Goal: Information Seeking & Learning: Learn about a topic

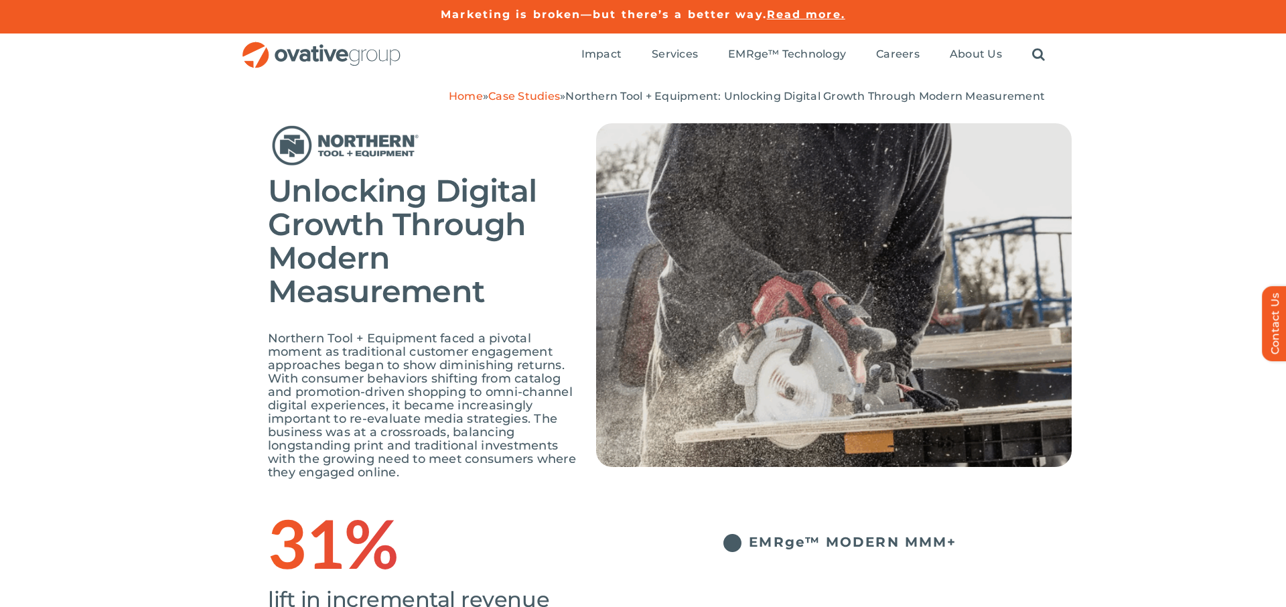
click at [466, 398] on span "Northern Tool + Equipment faced a pivotal moment as traditional customer engage…" at bounding box center [422, 405] width 308 height 149
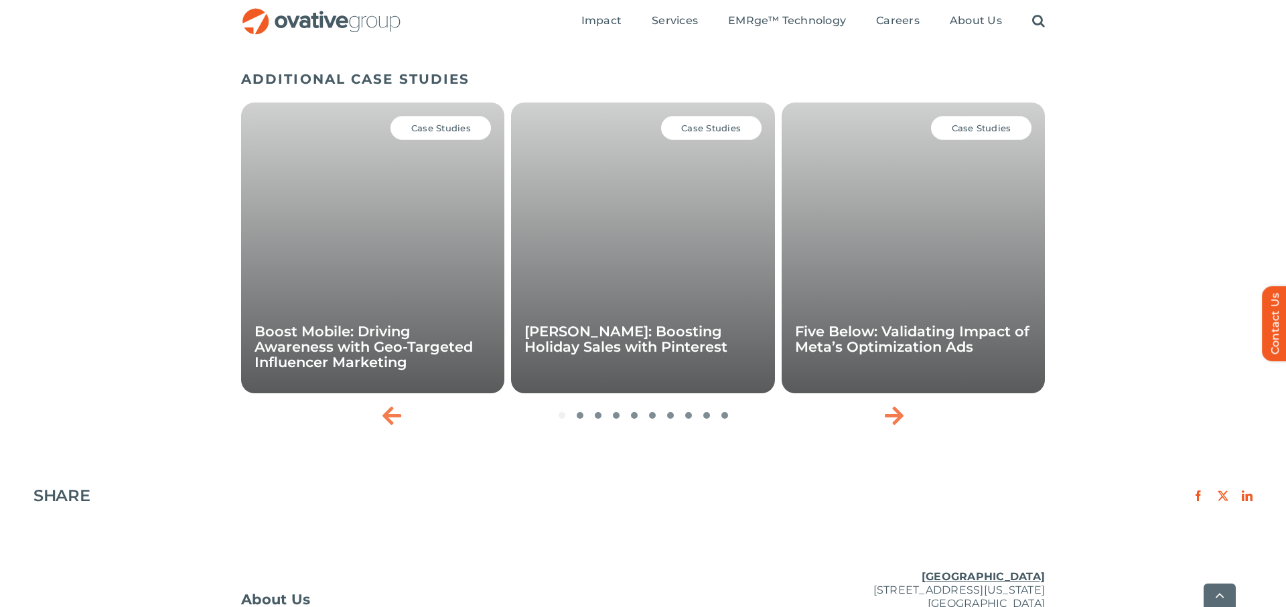
scroll to position [2170, 0]
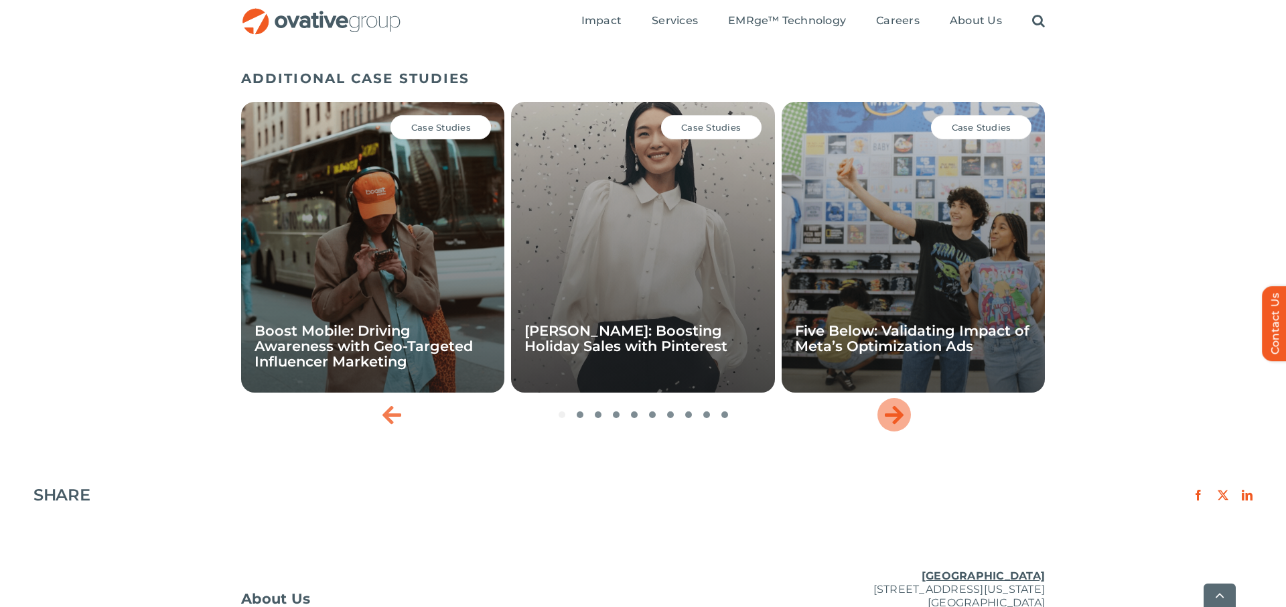
click at [897, 423] on icon "Next slide" at bounding box center [894, 414] width 19 height 21
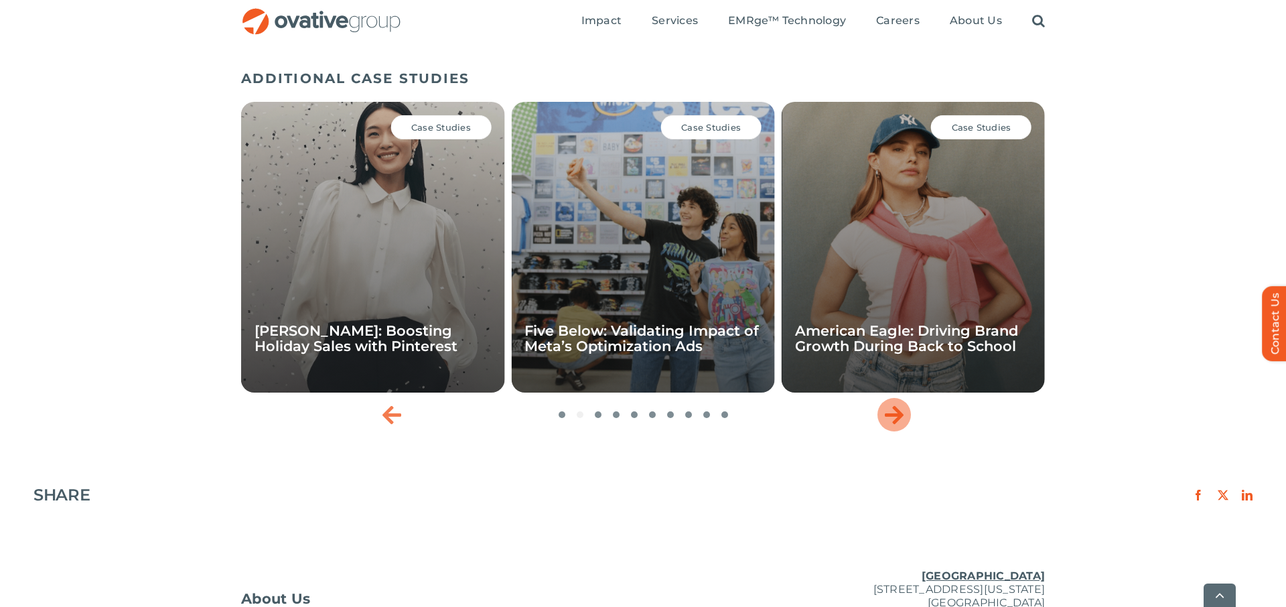
click at [897, 423] on icon "Next slide" at bounding box center [894, 414] width 19 height 21
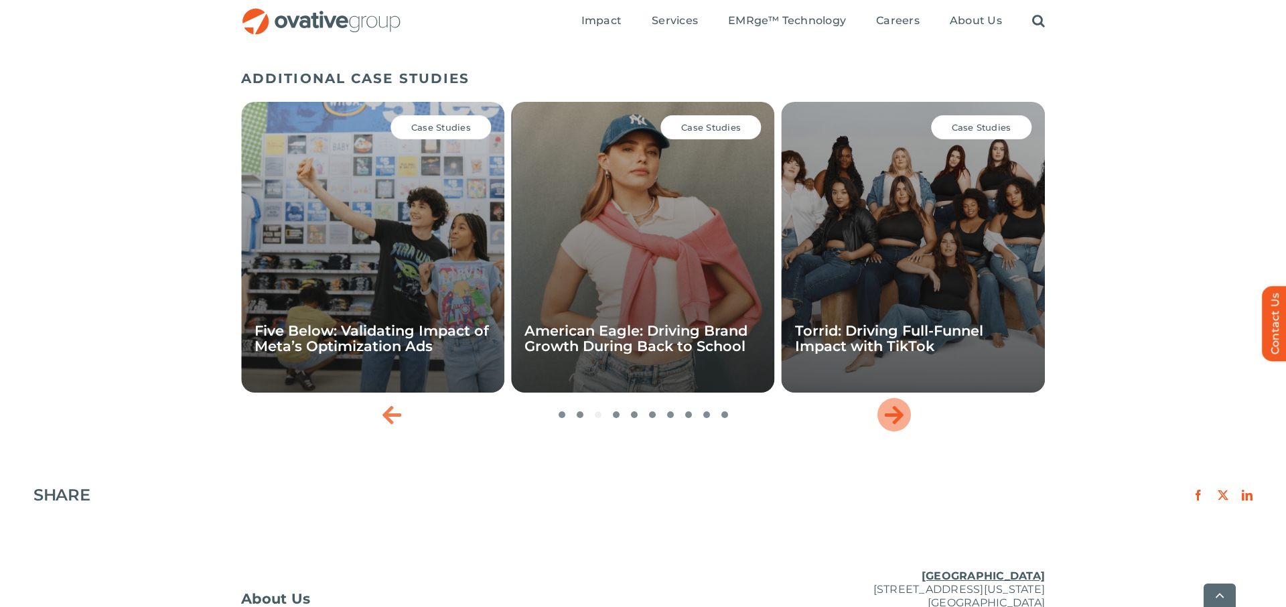
click at [888, 419] on icon "Next slide" at bounding box center [894, 414] width 19 height 21
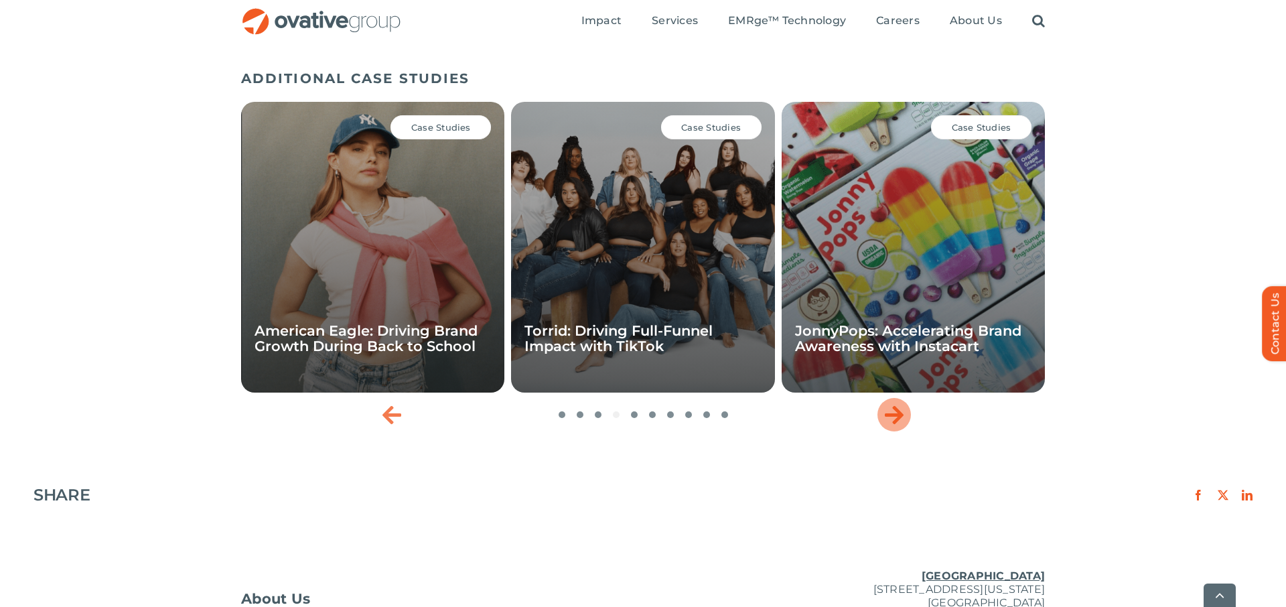
click at [888, 419] on icon "Next slide" at bounding box center [894, 414] width 19 height 21
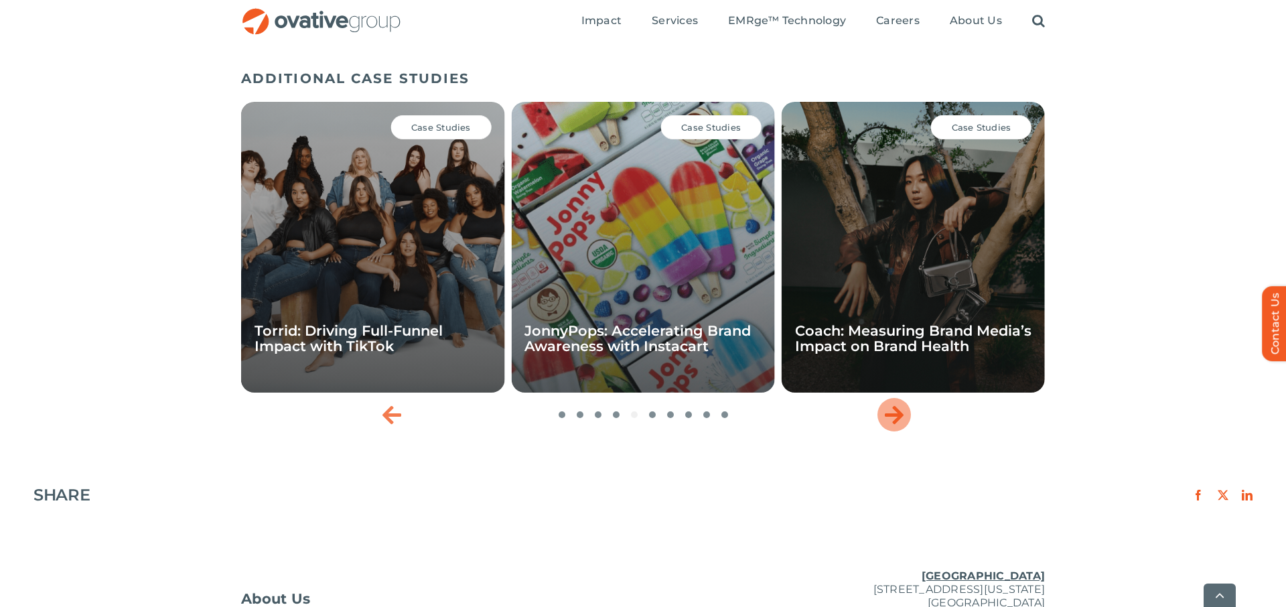
click at [888, 419] on icon "Next slide" at bounding box center [894, 414] width 19 height 21
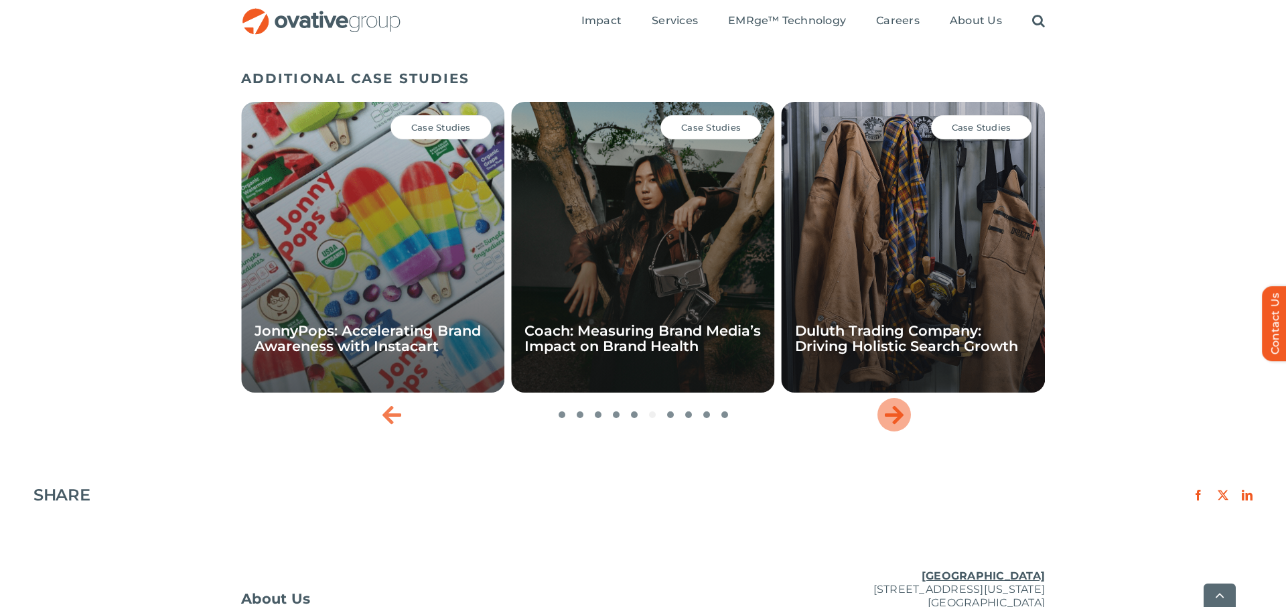
click at [888, 419] on icon "Next slide" at bounding box center [894, 414] width 19 height 21
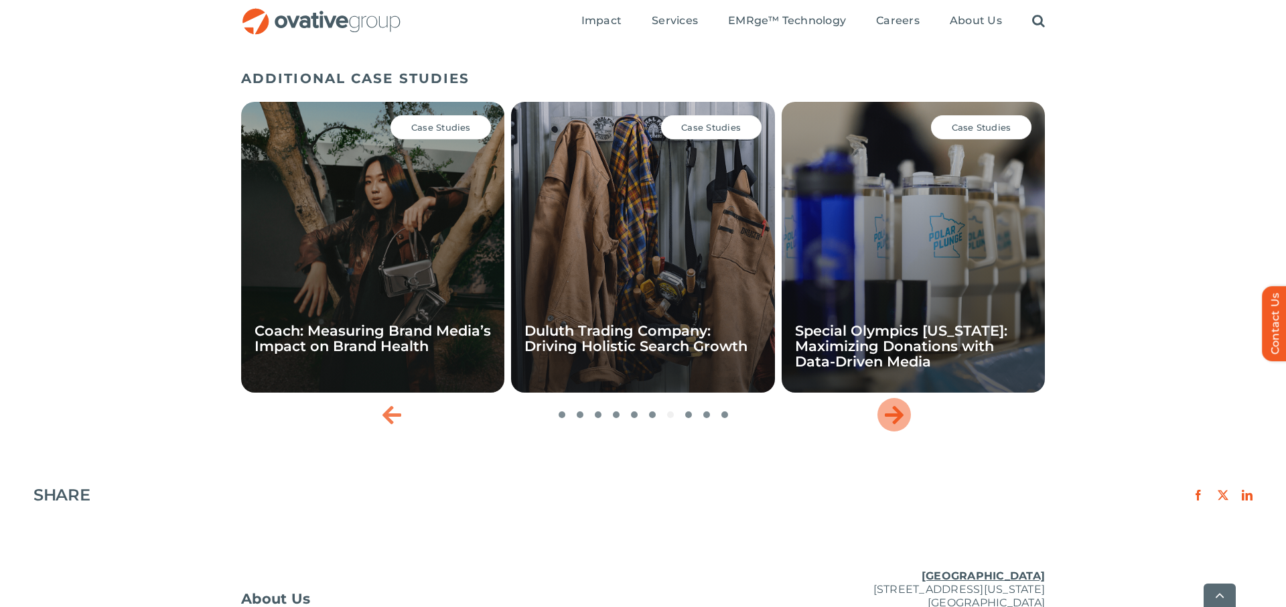
click at [888, 419] on icon "Next slide" at bounding box center [894, 414] width 19 height 21
click at [391, 419] on icon "Previous slide" at bounding box center [392, 414] width 19 height 21
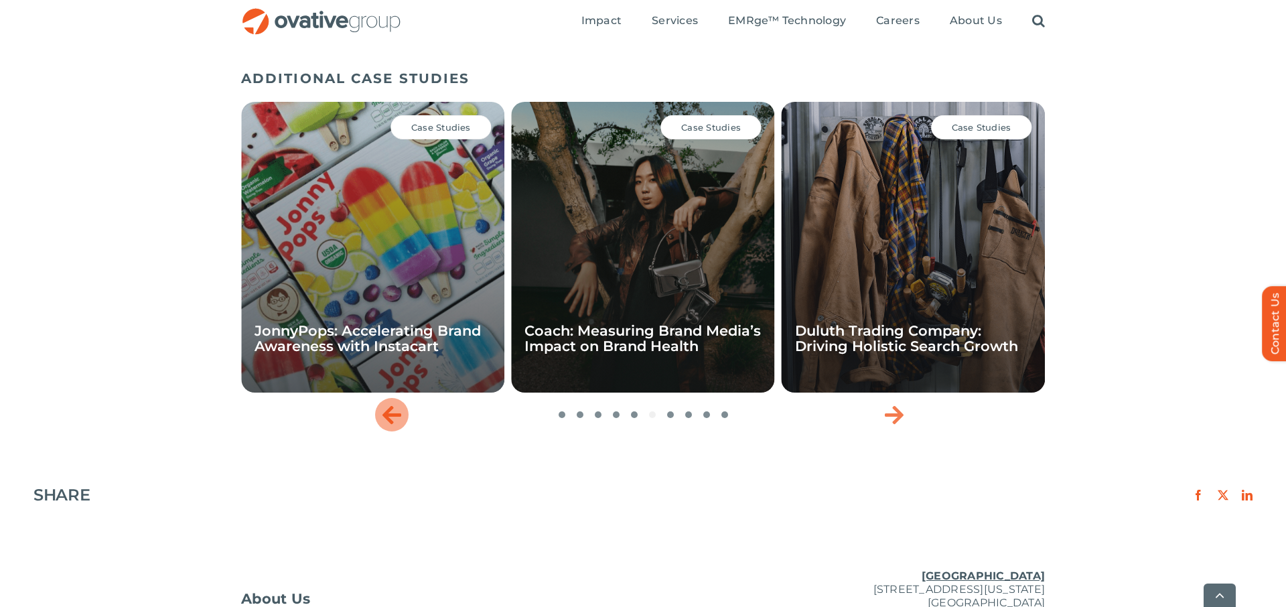
click at [391, 419] on icon "Previous slide" at bounding box center [392, 414] width 19 height 21
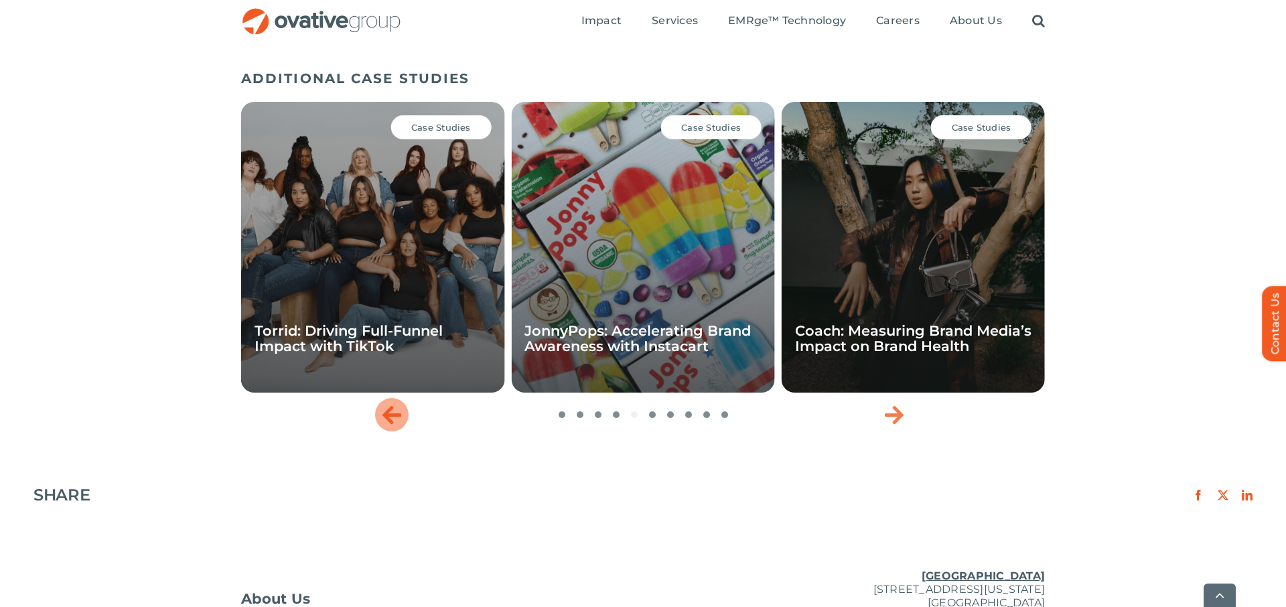
click at [391, 419] on icon "Previous slide" at bounding box center [392, 414] width 19 height 21
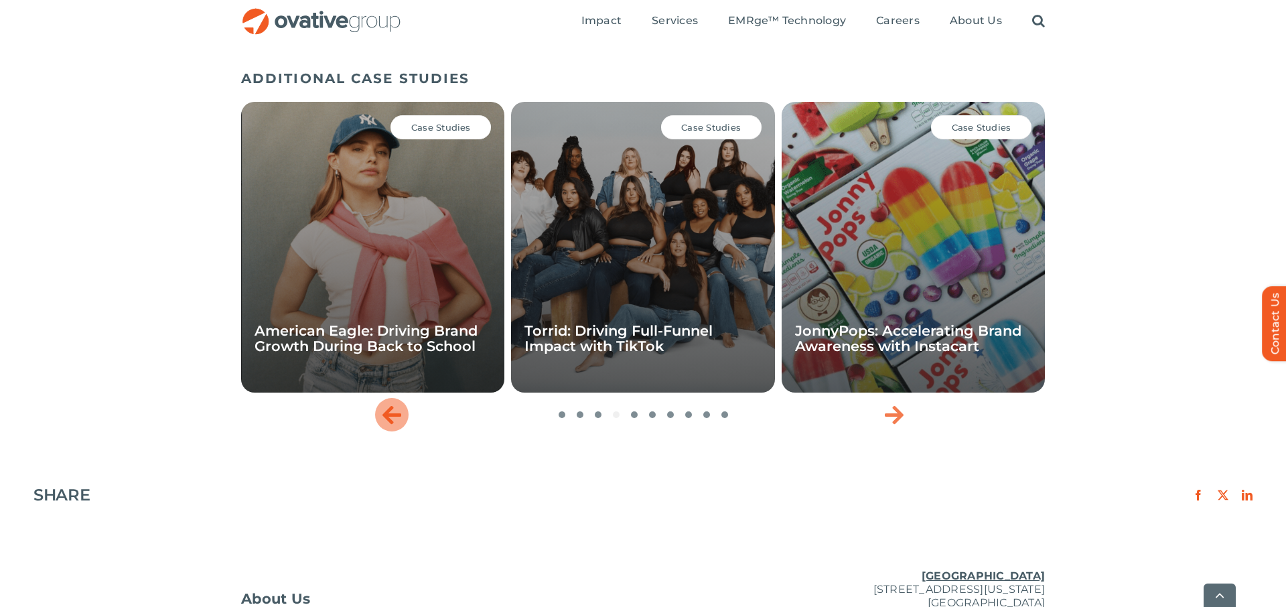
click at [389, 413] on icon "Previous slide" at bounding box center [392, 414] width 19 height 21
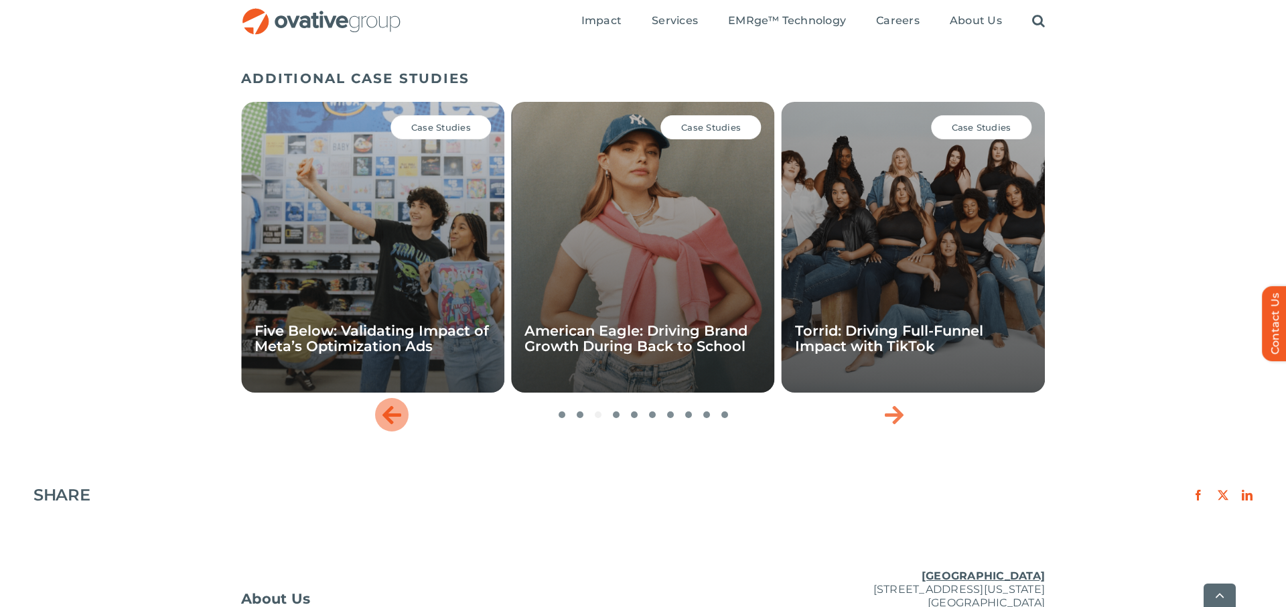
click at [389, 413] on icon "Previous slide" at bounding box center [392, 414] width 19 height 21
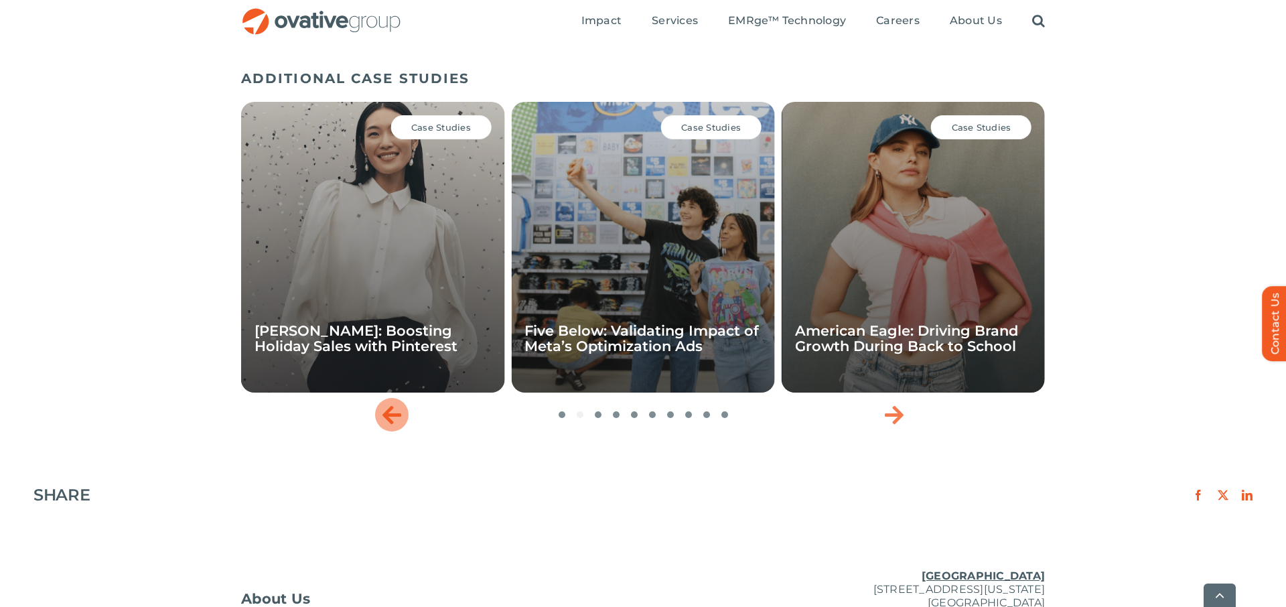
click at [389, 413] on icon "Previous slide" at bounding box center [392, 414] width 19 height 21
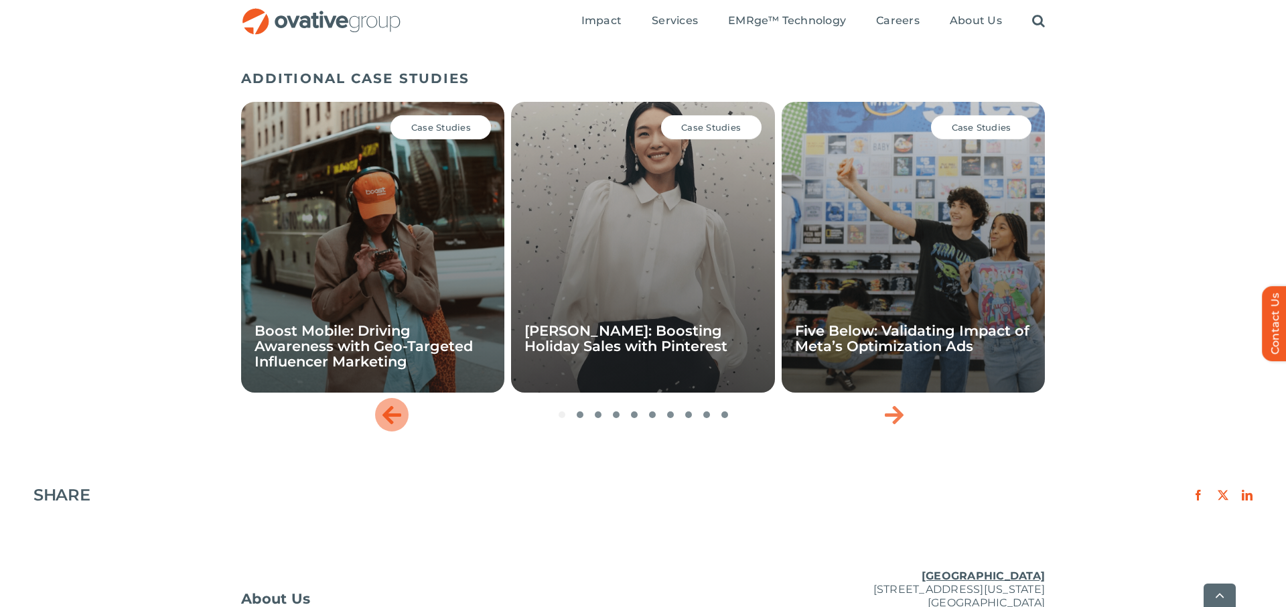
click at [389, 413] on icon "Previous slide" at bounding box center [392, 414] width 19 height 21
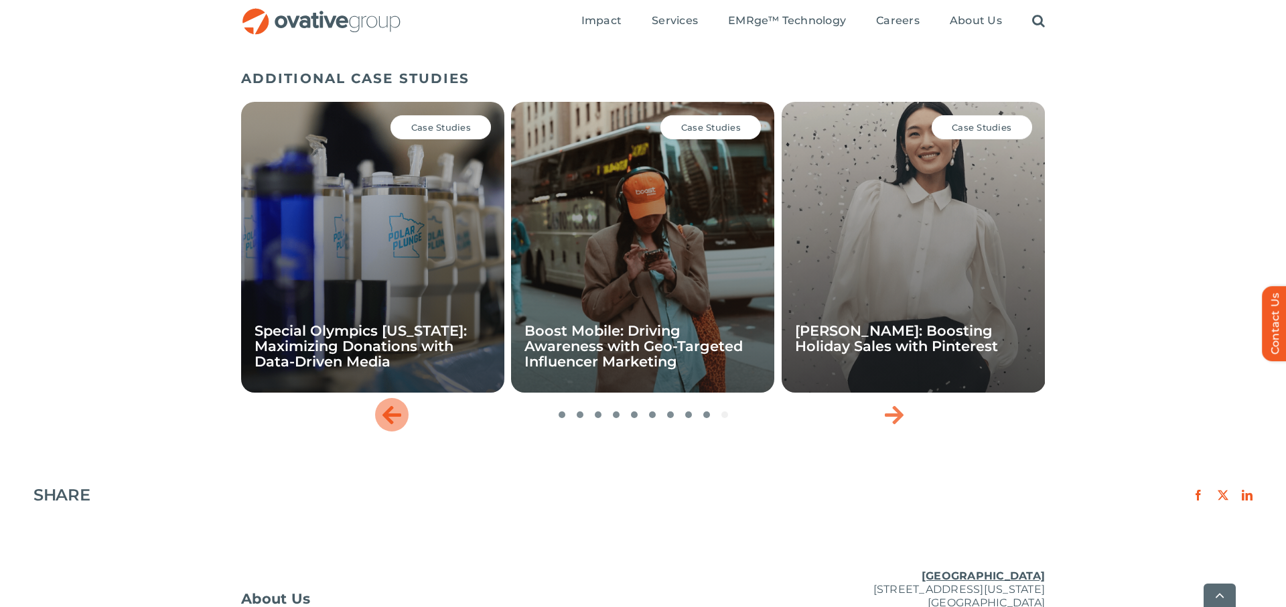
click at [389, 413] on icon "Previous slide" at bounding box center [392, 414] width 19 height 21
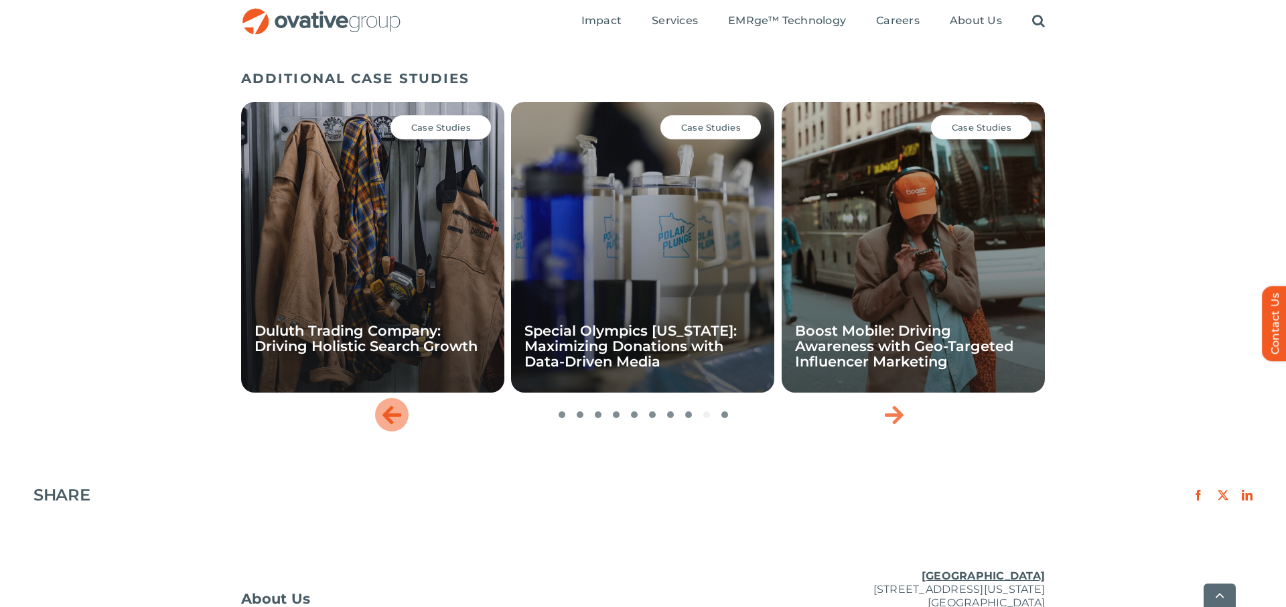
click at [389, 413] on icon "Previous slide" at bounding box center [392, 414] width 19 height 21
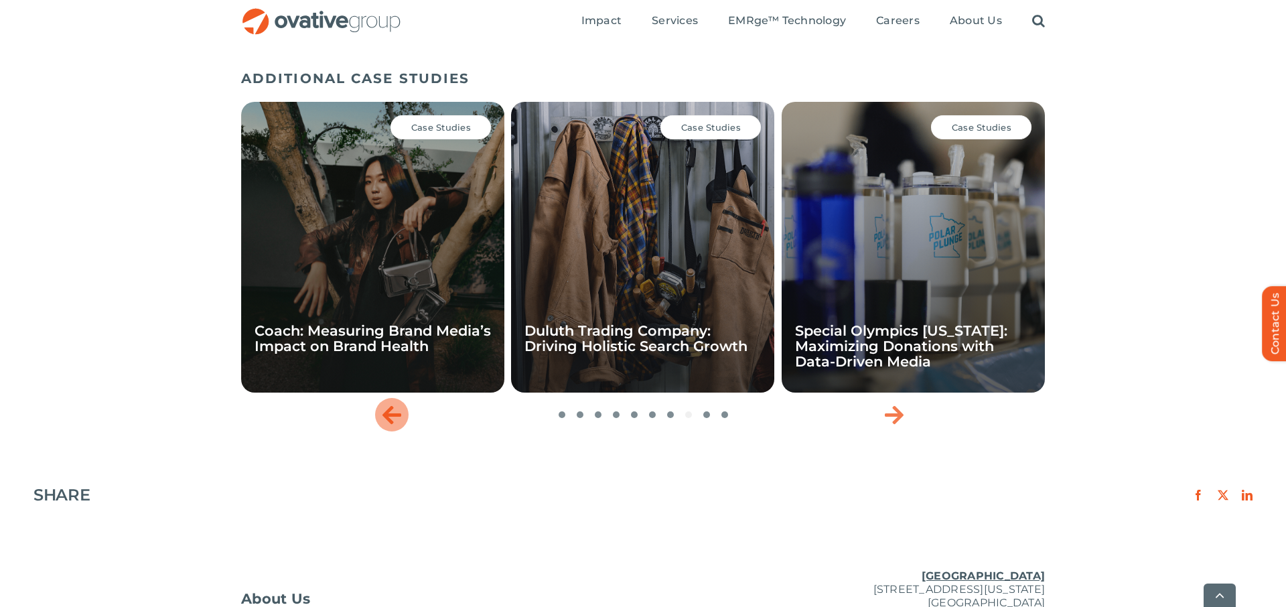
click at [389, 413] on icon "Previous slide" at bounding box center [392, 414] width 19 height 21
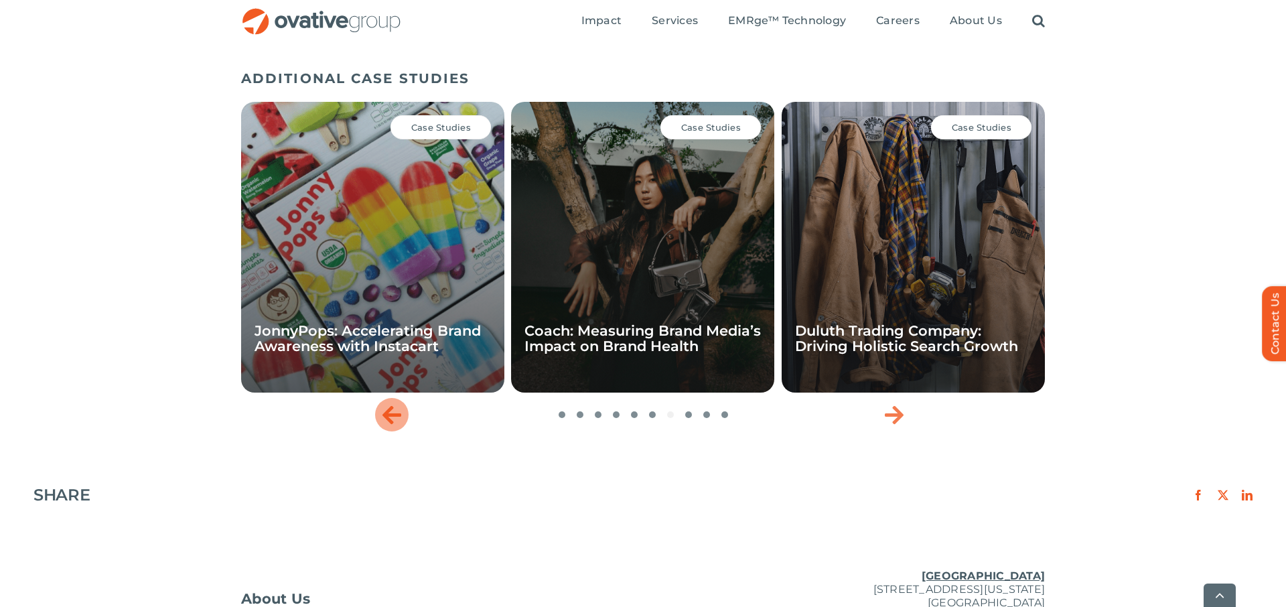
click at [389, 413] on icon "Previous slide" at bounding box center [392, 414] width 19 height 21
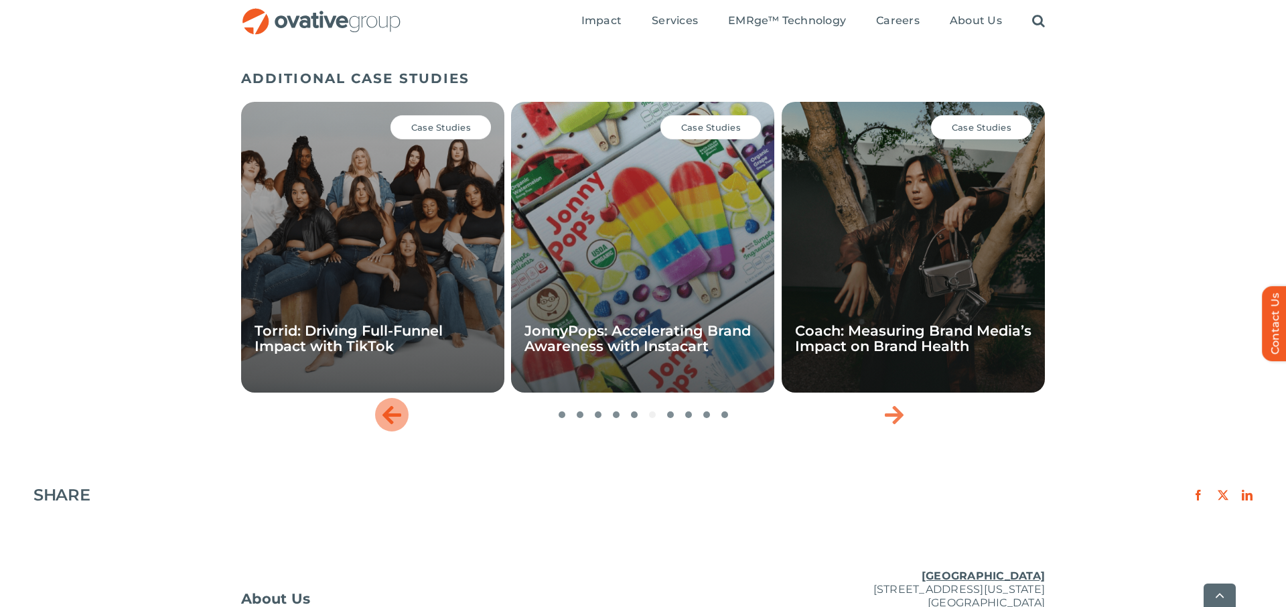
click at [389, 413] on icon "Previous slide" at bounding box center [392, 414] width 19 height 21
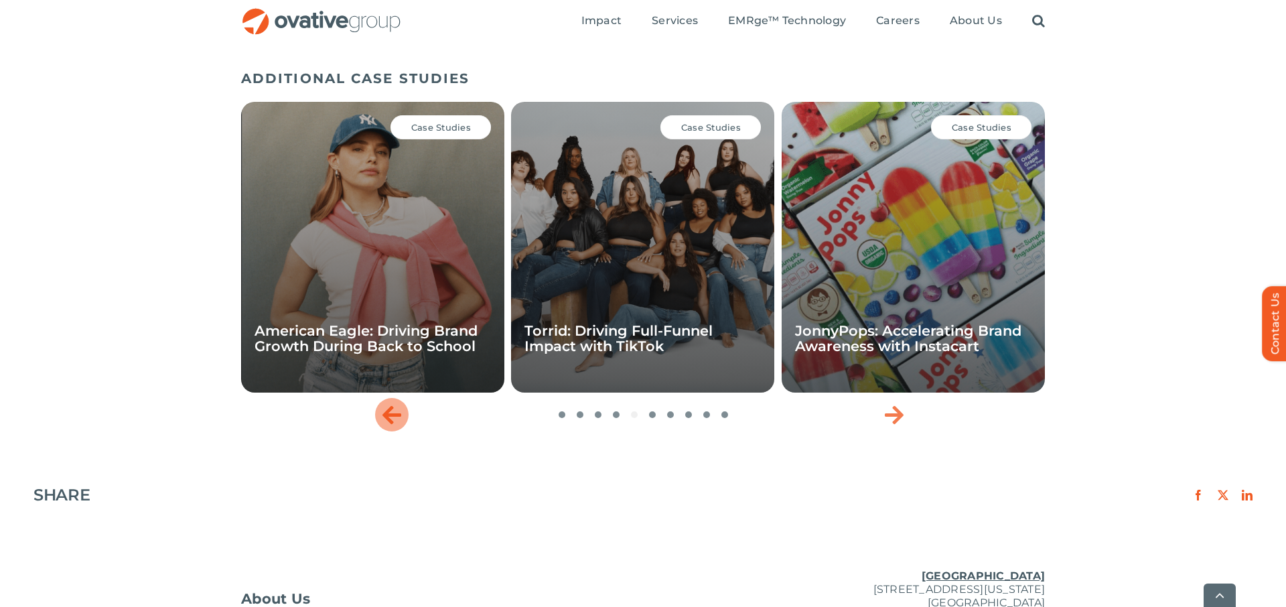
click at [389, 413] on icon "Previous slide" at bounding box center [392, 414] width 19 height 21
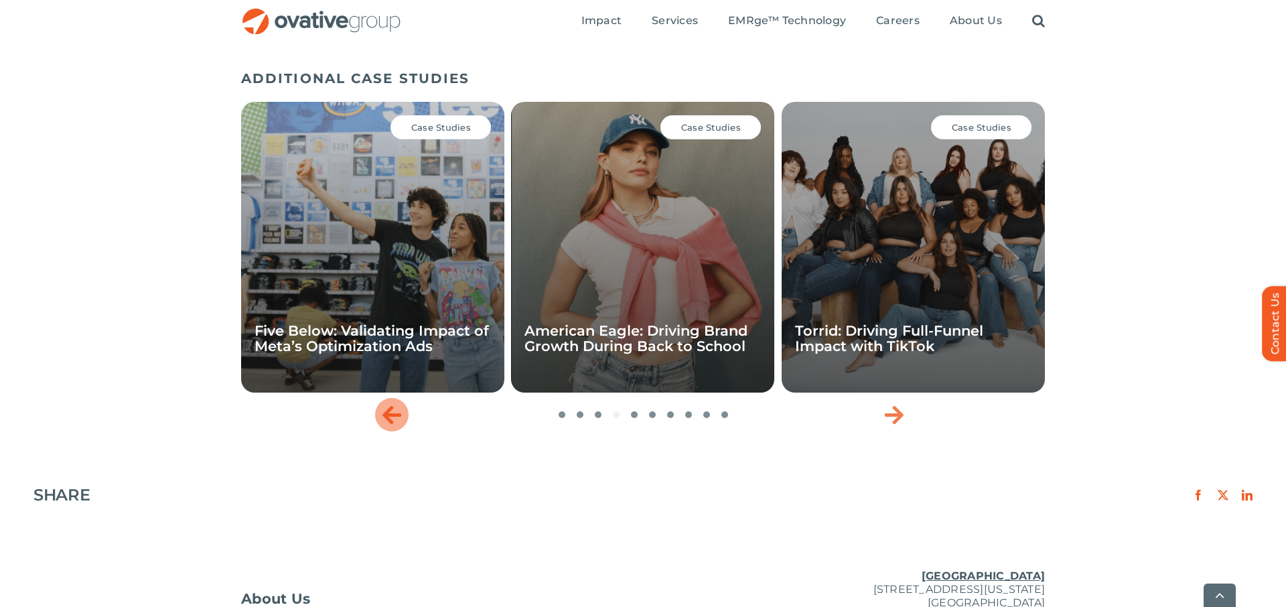
click at [389, 413] on icon "Previous slide" at bounding box center [392, 414] width 19 height 21
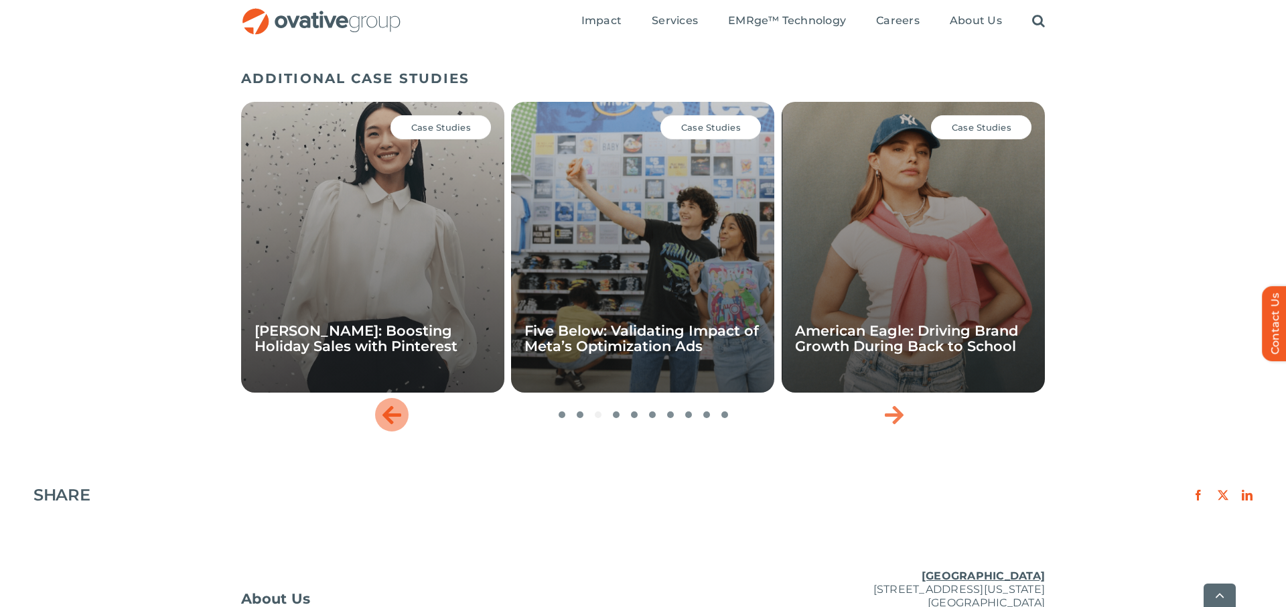
click at [389, 413] on icon "Previous slide" at bounding box center [392, 414] width 19 height 21
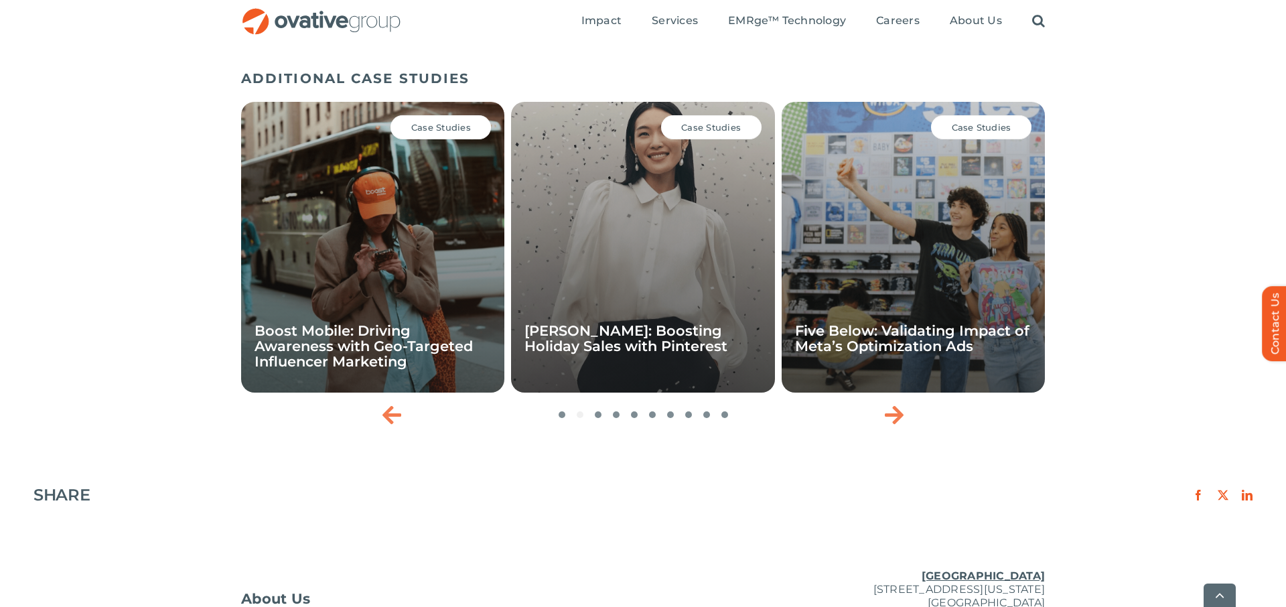
click at [391, 413] on icon "Previous slide" at bounding box center [392, 414] width 19 height 21
click at [388, 413] on icon "Previous slide" at bounding box center [392, 414] width 19 height 21
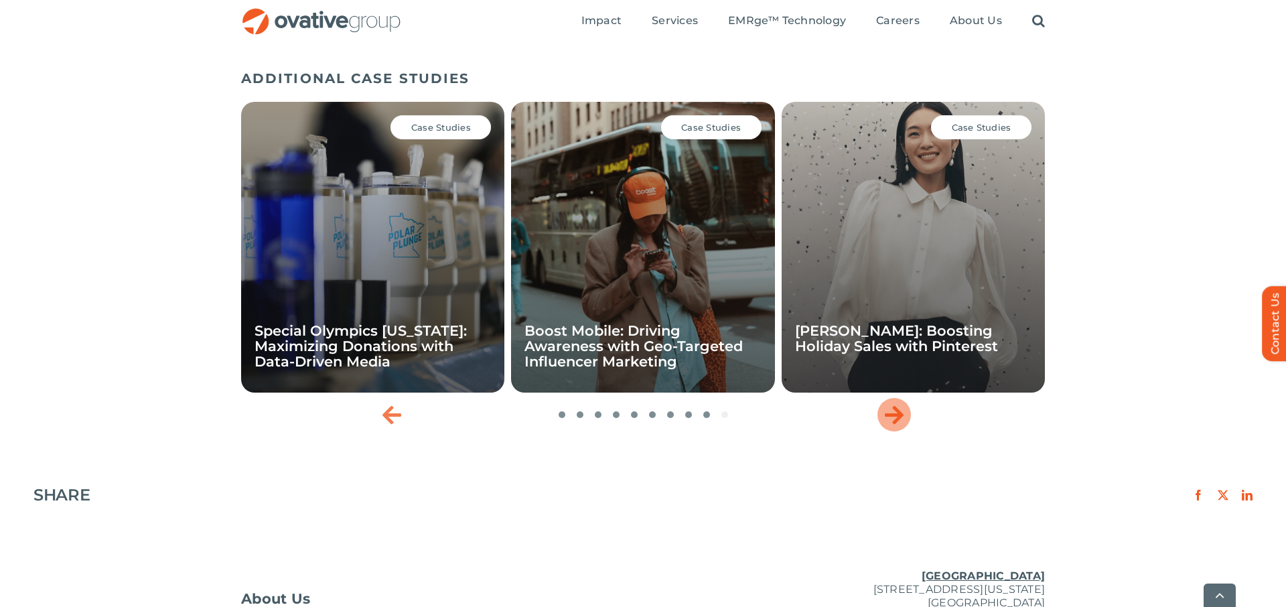
click at [898, 417] on icon "Next slide" at bounding box center [894, 414] width 19 height 21
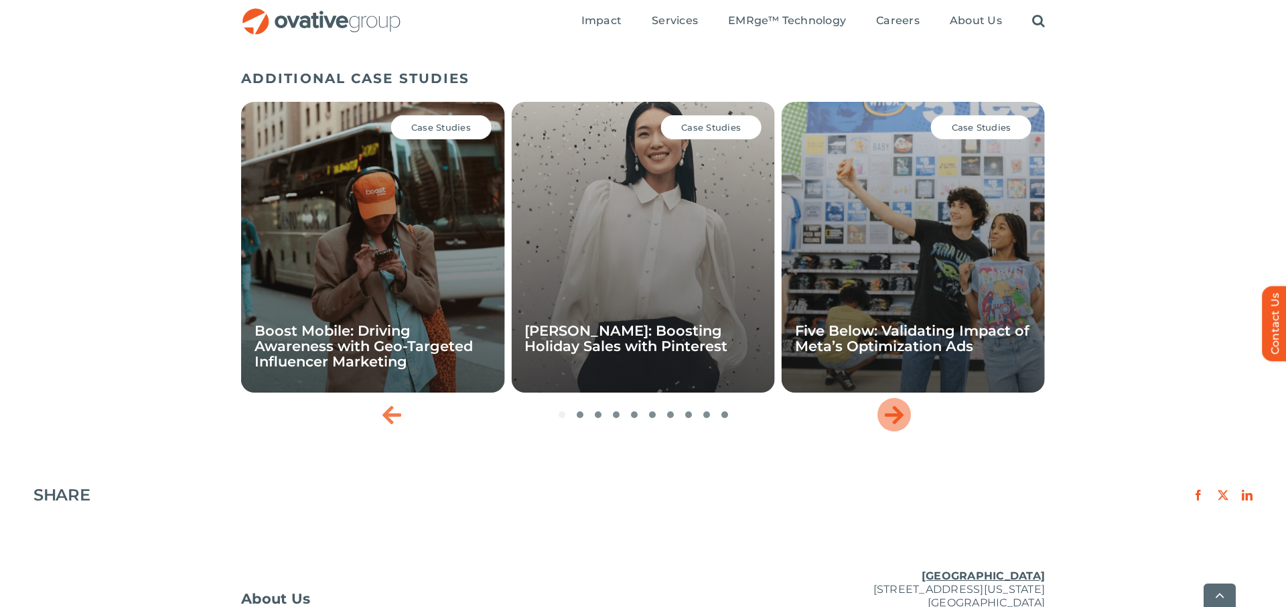
click at [898, 417] on icon "Next slide" at bounding box center [894, 414] width 19 height 21
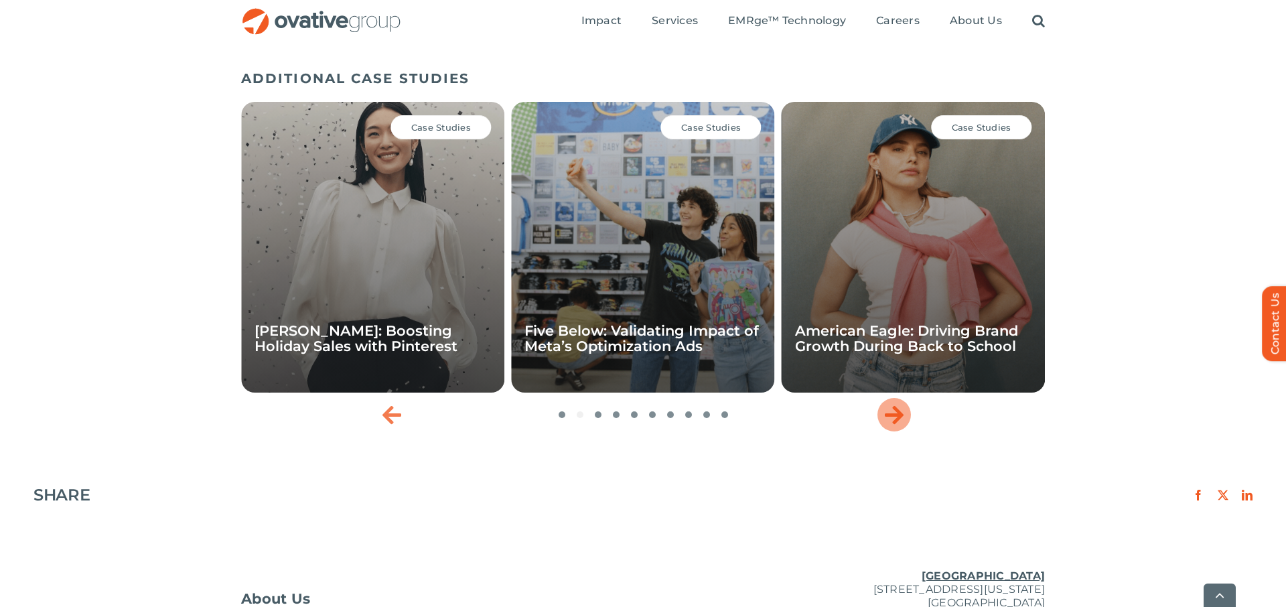
click at [898, 417] on icon "Next slide" at bounding box center [894, 414] width 19 height 21
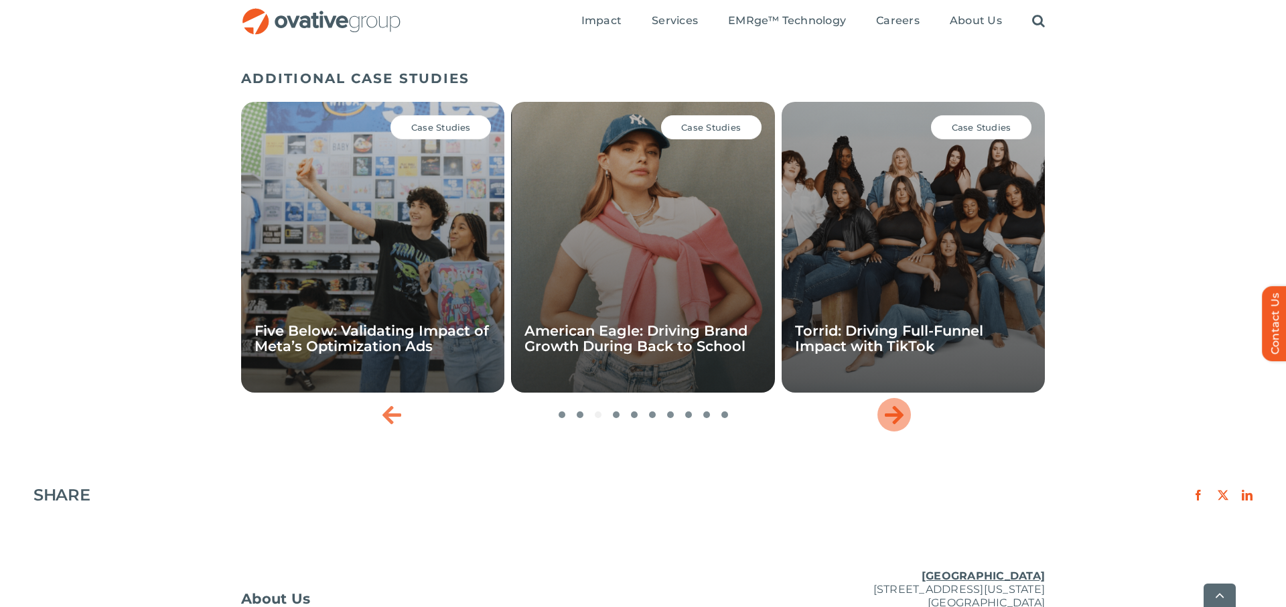
click at [898, 417] on icon "Next slide" at bounding box center [894, 414] width 19 height 21
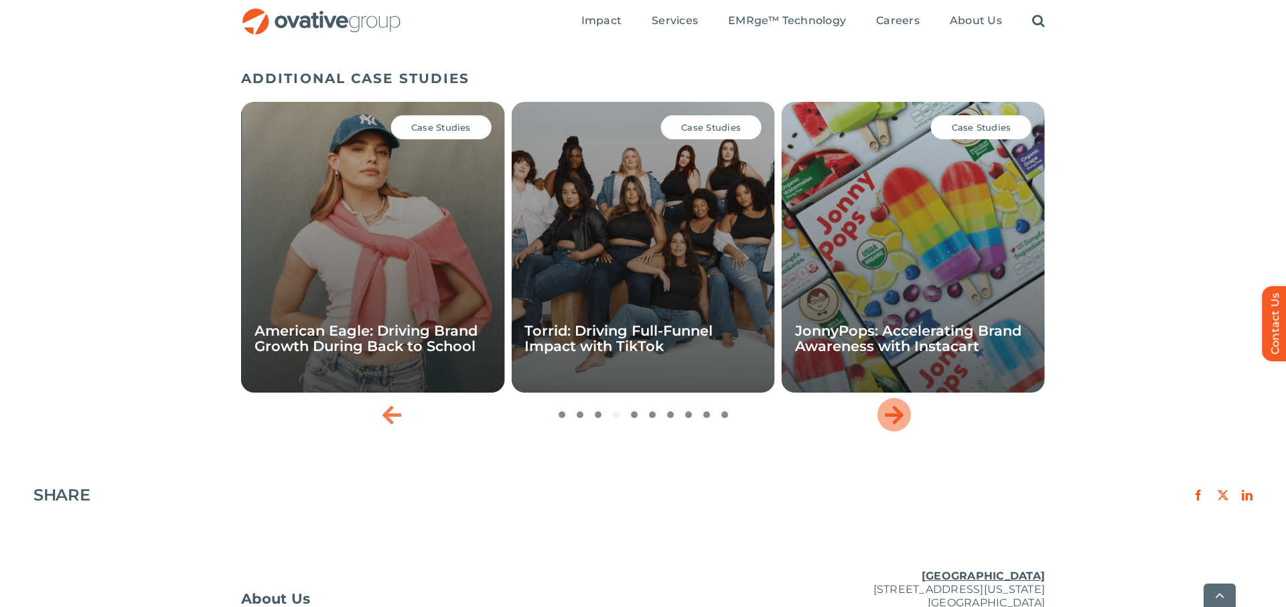
click at [898, 417] on icon "Next slide" at bounding box center [894, 414] width 19 height 21
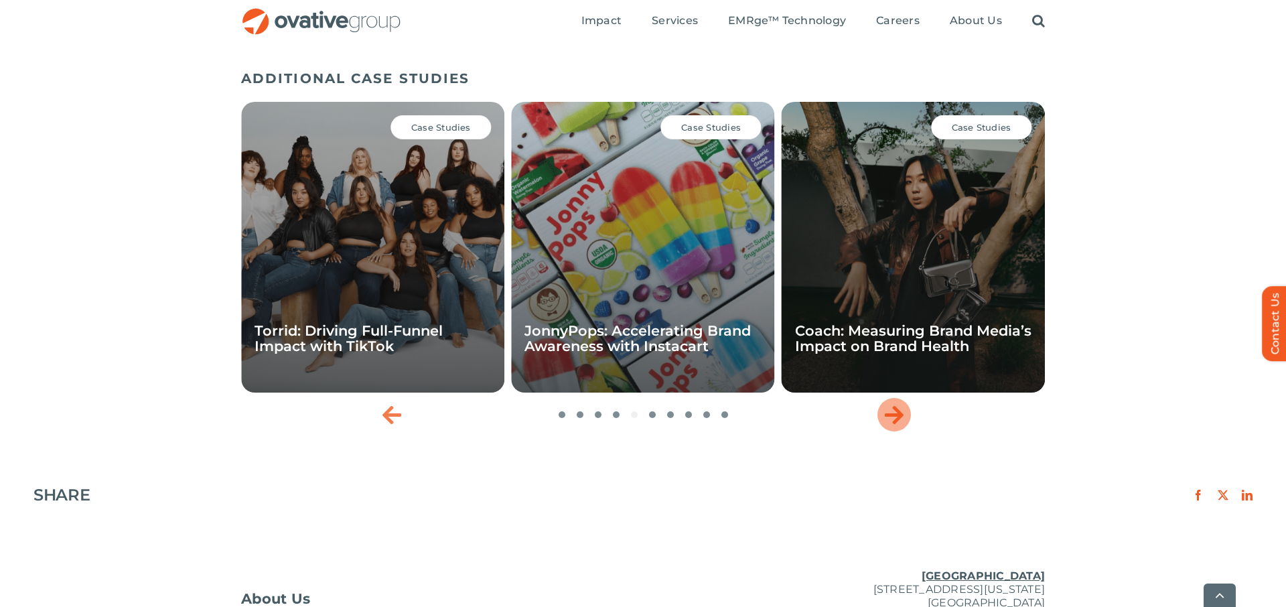
click at [898, 417] on icon "Next slide" at bounding box center [894, 414] width 19 height 21
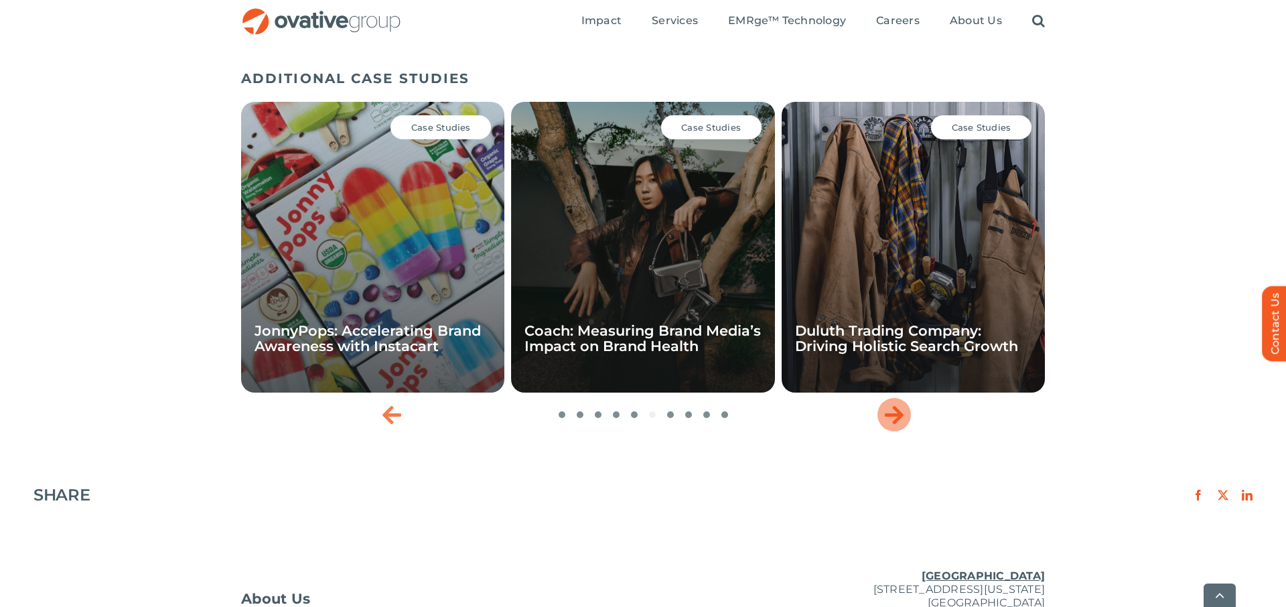
click at [898, 417] on icon "Next slide" at bounding box center [894, 414] width 19 height 21
